Goal: Transaction & Acquisition: Purchase product/service

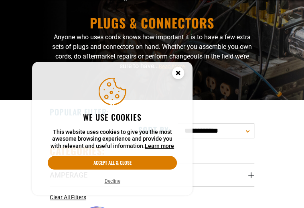
scroll to position [58, 0]
click at [177, 70] on circle "Cookie Consent" at bounding box center [178, 73] width 12 height 12
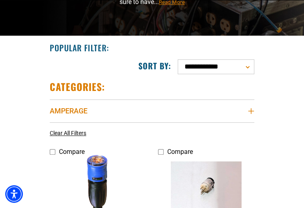
scroll to position [144, 0]
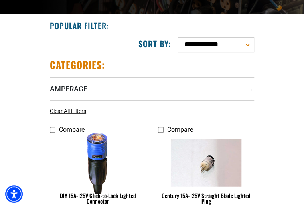
click at [248, 45] on select "**********" at bounding box center [216, 44] width 77 height 15
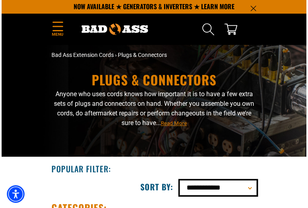
scroll to position [0, 0]
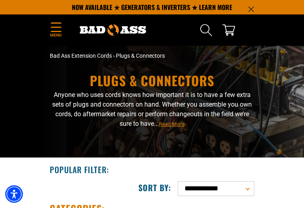
click at [55, 29] on icon "Menu" at bounding box center [56, 27] width 13 height 10
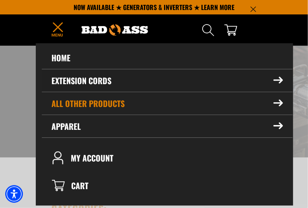
click at [89, 78] on summary "Extension Cords" at bounding box center [167, 80] width 251 height 22
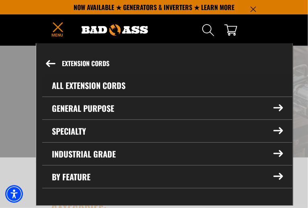
click at [89, 82] on link "All Extension Cords" at bounding box center [167, 85] width 250 height 22
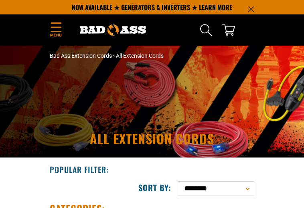
scroll to position [98, 0]
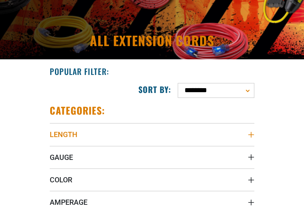
click at [250, 133] on icon "Length" at bounding box center [251, 135] width 6 height 6
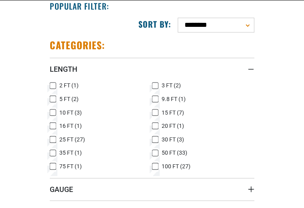
scroll to position [0, 0]
click at [52, 137] on icon at bounding box center [53, 140] width 6 height 10
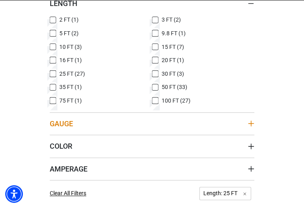
click at [67, 123] on span "Gauge" at bounding box center [61, 123] width 23 height 9
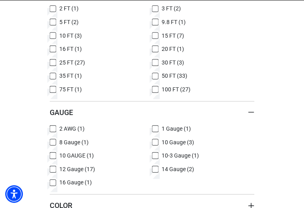
scroll to position [245, 0]
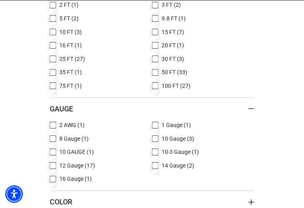
click at [53, 164] on icon at bounding box center [53, 166] width 6 height 10
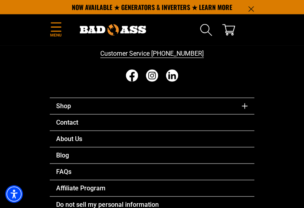
scroll to position [1412, 0]
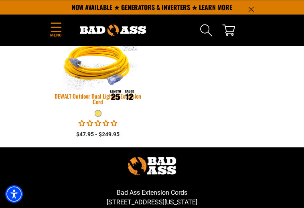
click at [94, 66] on img at bounding box center [98, 63] width 88 height 79
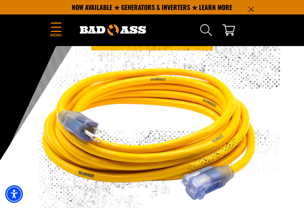
scroll to position [77, 0]
